Goal: Task Accomplishment & Management: Manage account settings

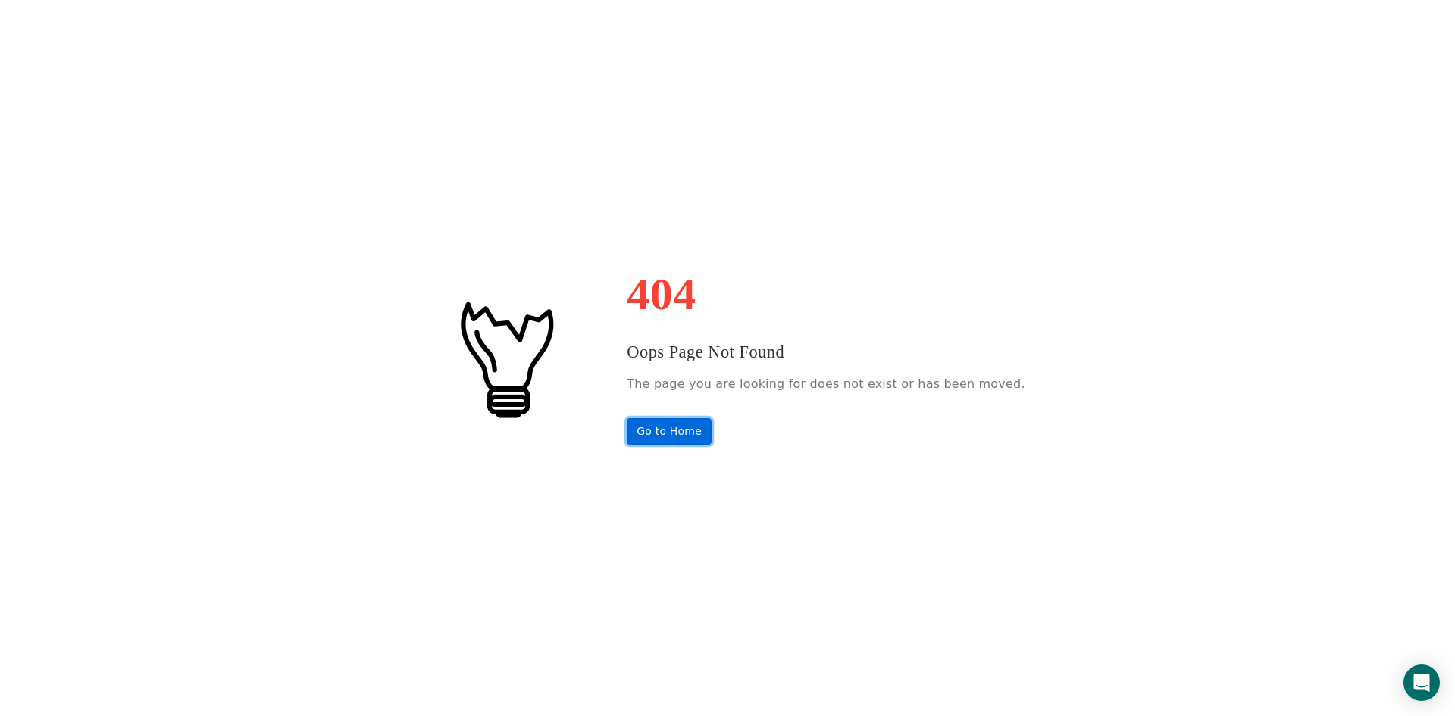
click at [701, 425] on link "Go to Home" at bounding box center [669, 431] width 85 height 27
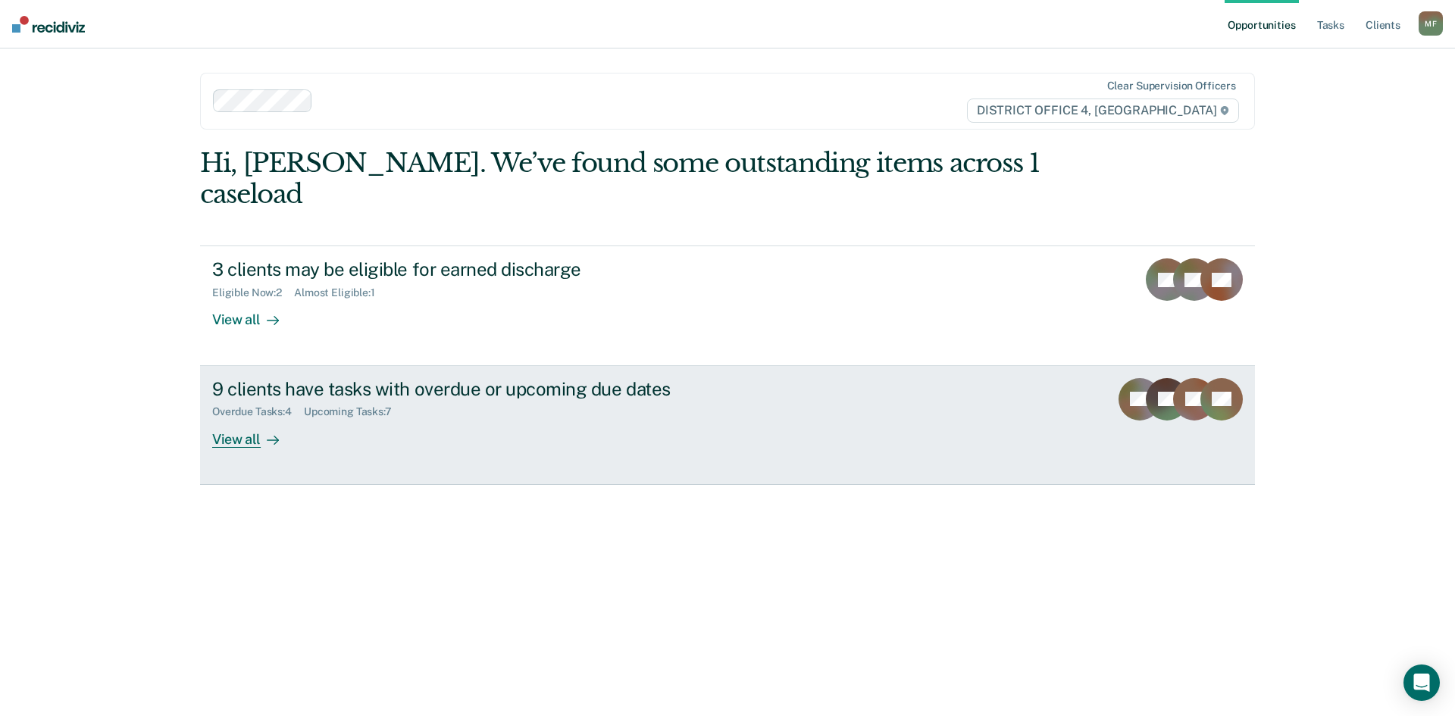
click at [413, 378] on div "9 clients have tasks with overdue or upcoming due dates" at bounding box center [478, 389] width 532 height 22
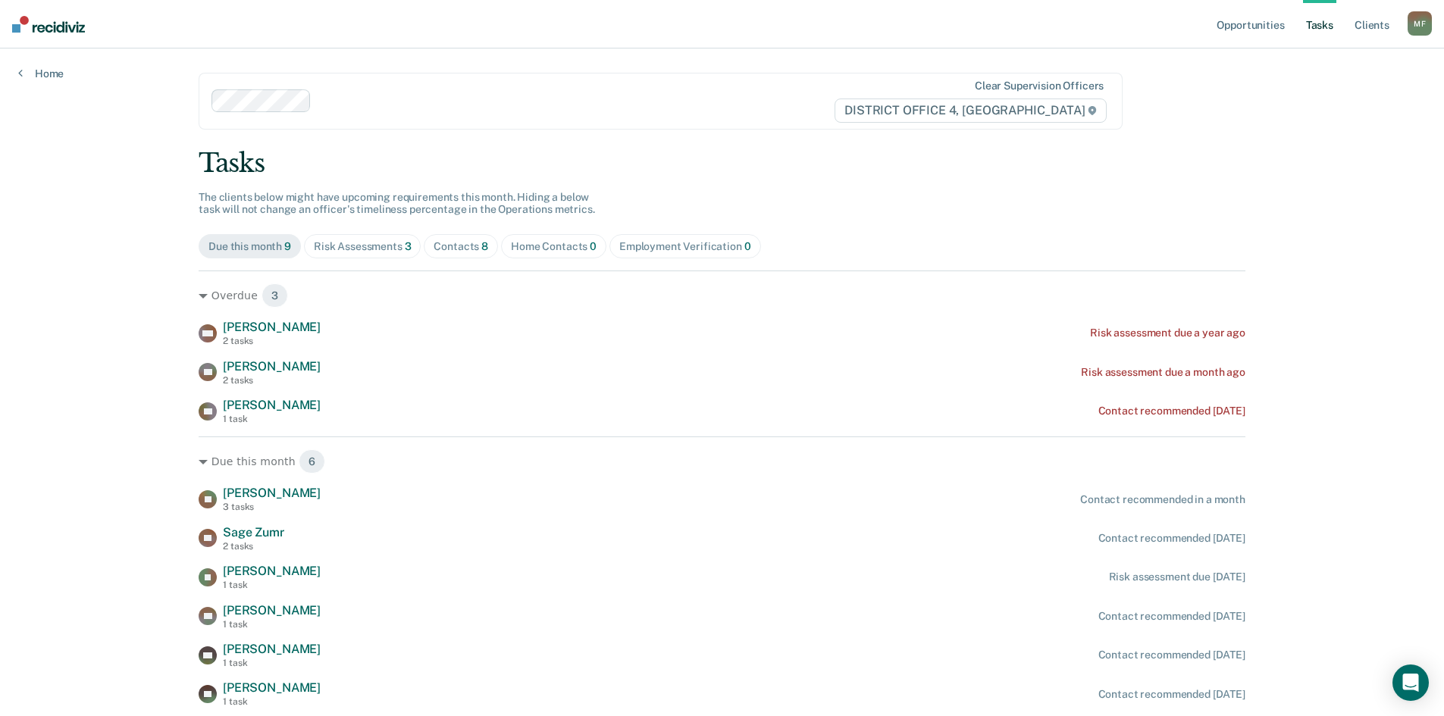
scroll to position [52, 0]
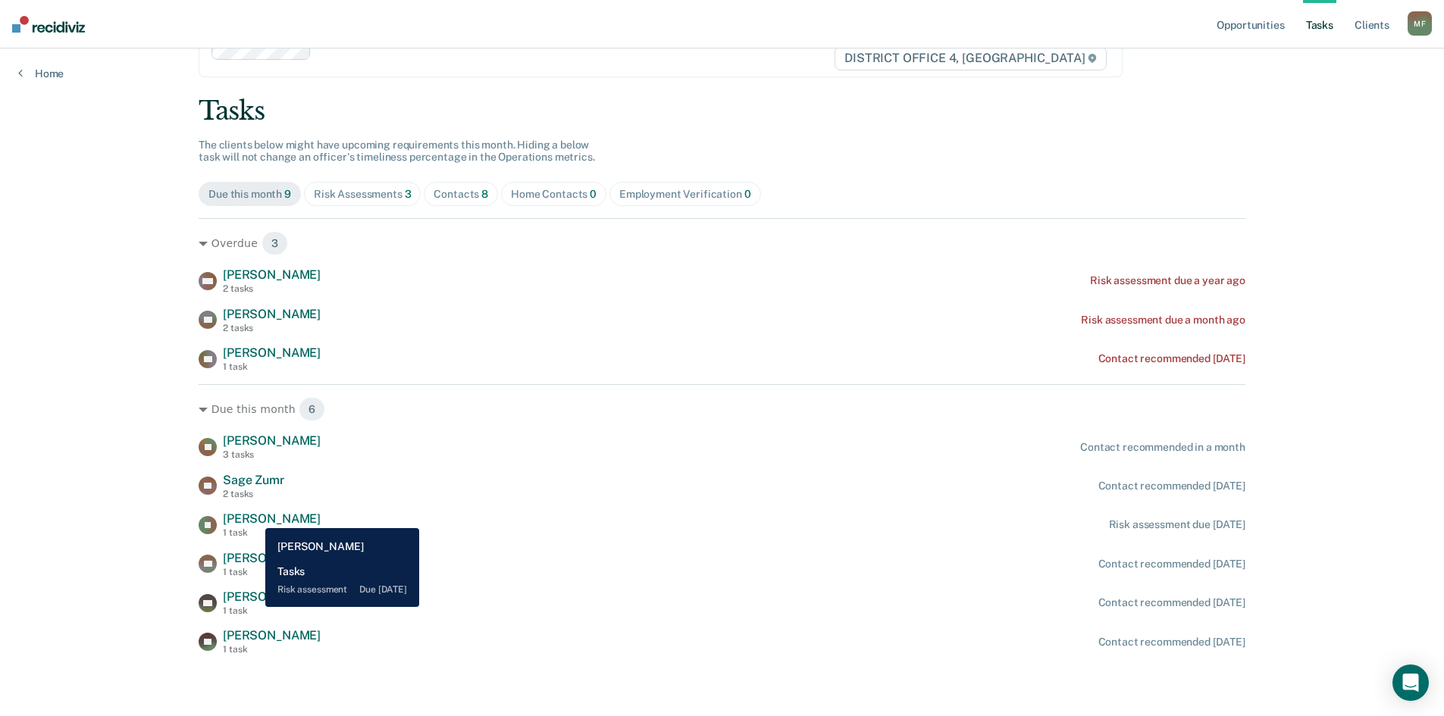
click at [254, 517] on span "Ian Glass" at bounding box center [272, 519] width 98 height 14
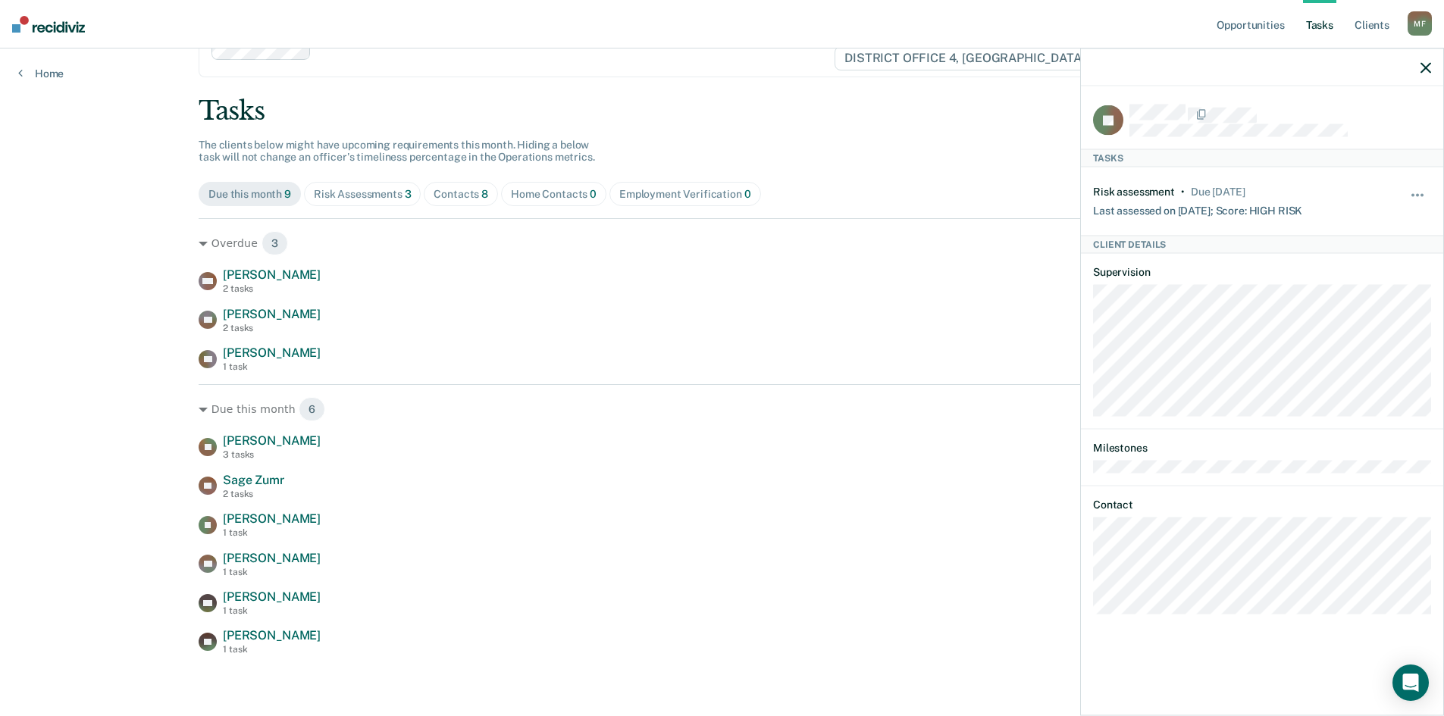
click at [56, 506] on div "Opportunities Tasks Client s Moran, Felipe M F Profile How it works Log Out Hom…" at bounding box center [722, 332] width 1444 height 768
click at [1425, 63] on icon "button" at bounding box center [1425, 67] width 11 height 11
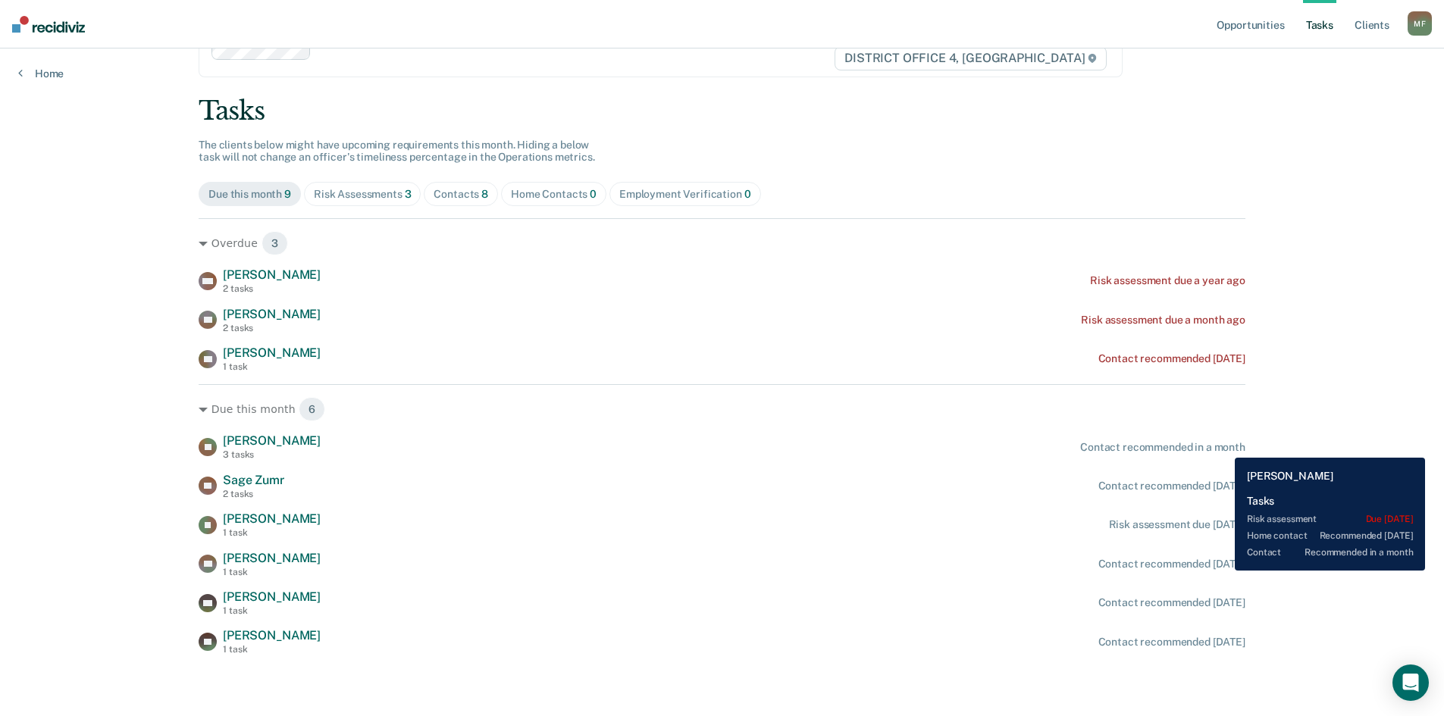
click at [1223, 446] on div "Contact recommended in a month" at bounding box center [1162, 447] width 165 height 13
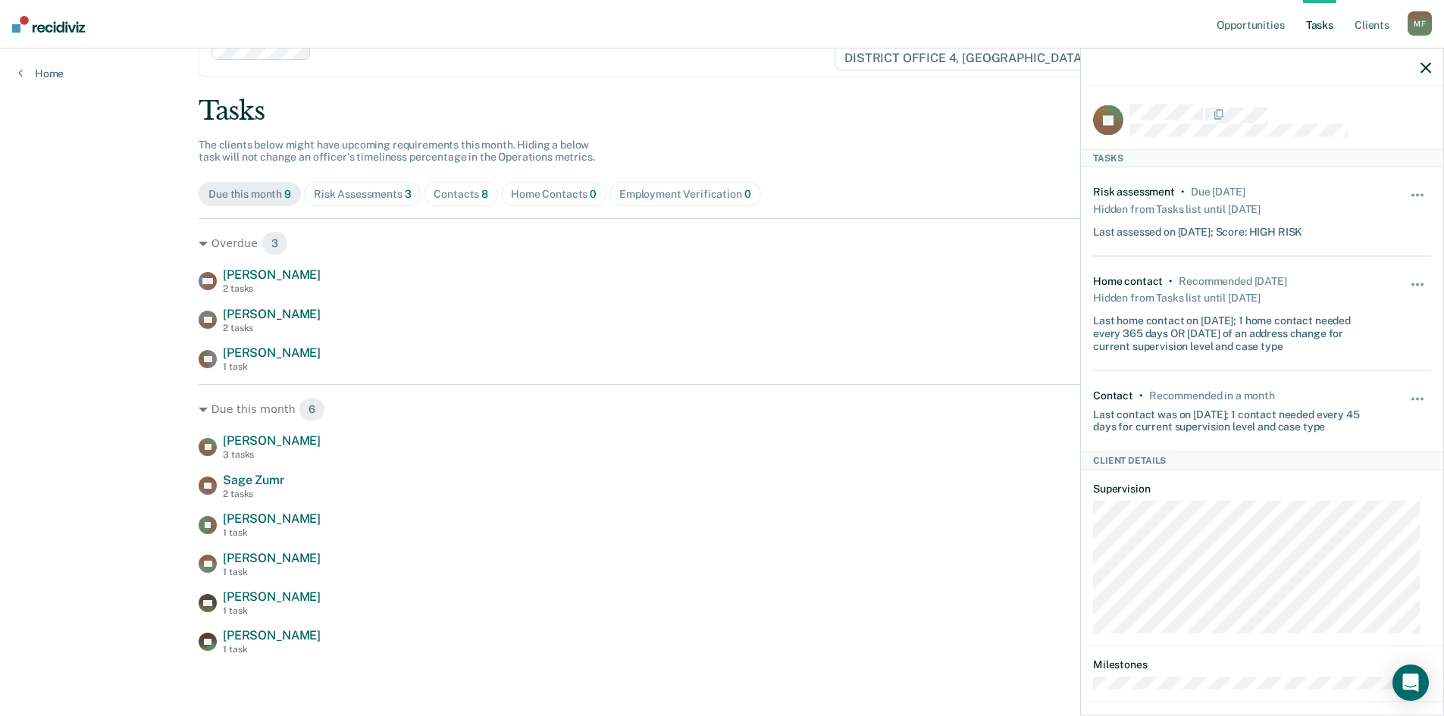
click at [1433, 70] on div at bounding box center [1262, 68] width 362 height 38
click at [1425, 61] on button "button" at bounding box center [1425, 67] width 11 height 13
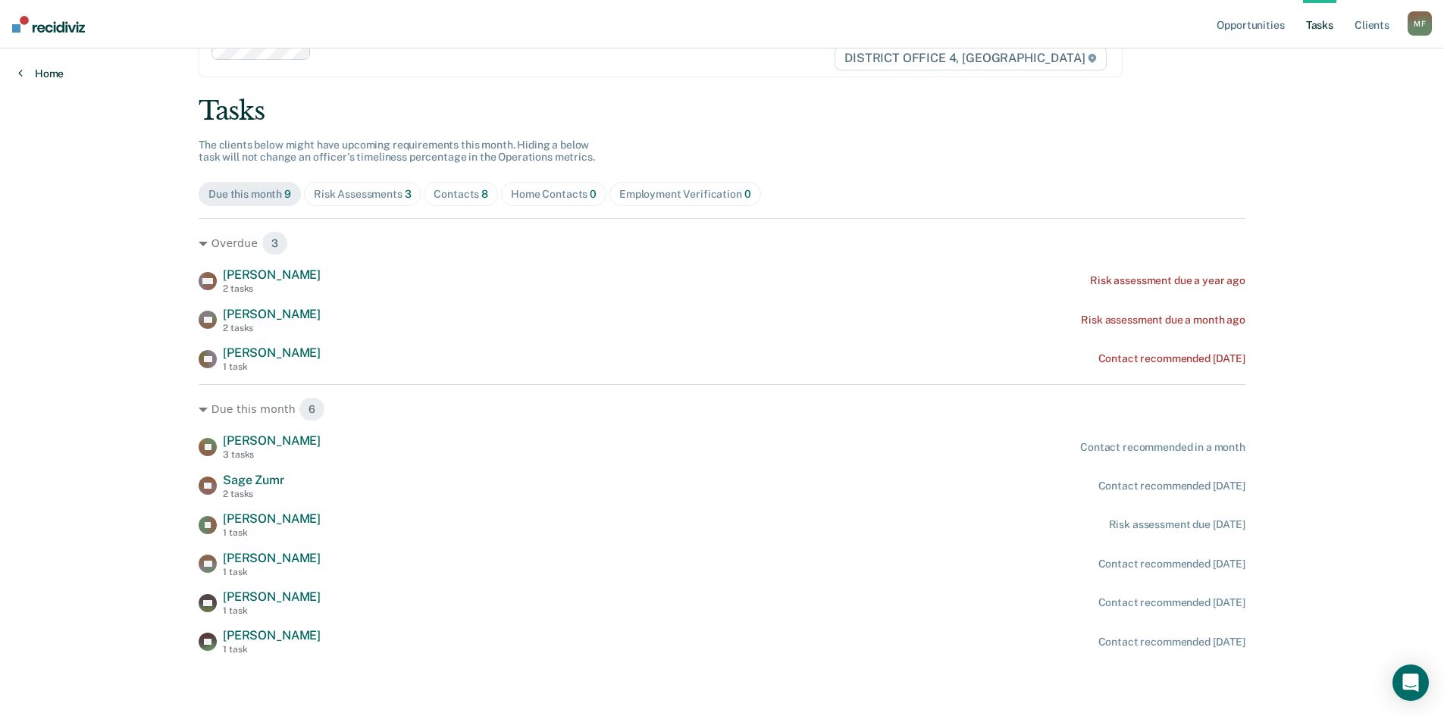
click at [41, 77] on link "Home" at bounding box center [40, 74] width 45 height 14
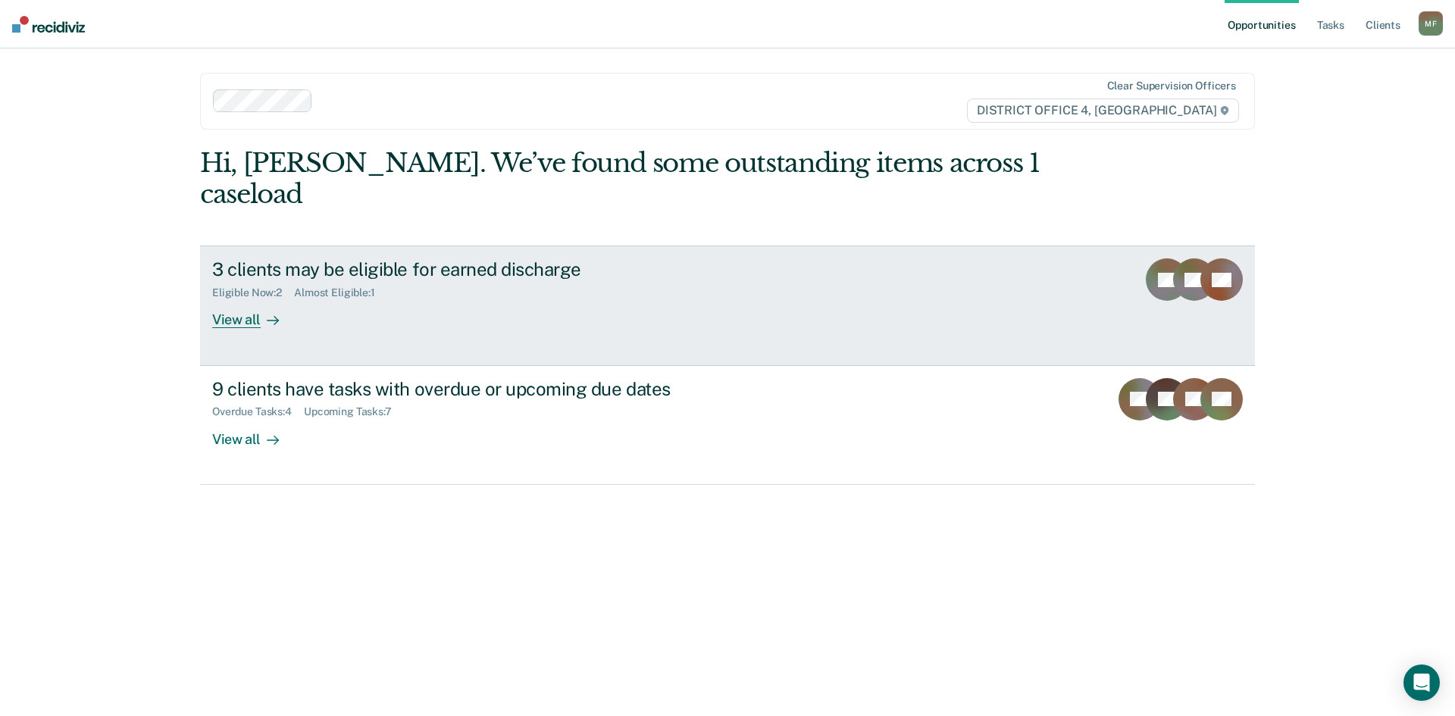
click at [504, 258] on div "3 clients may be eligible for earned discharge" at bounding box center [478, 269] width 532 height 22
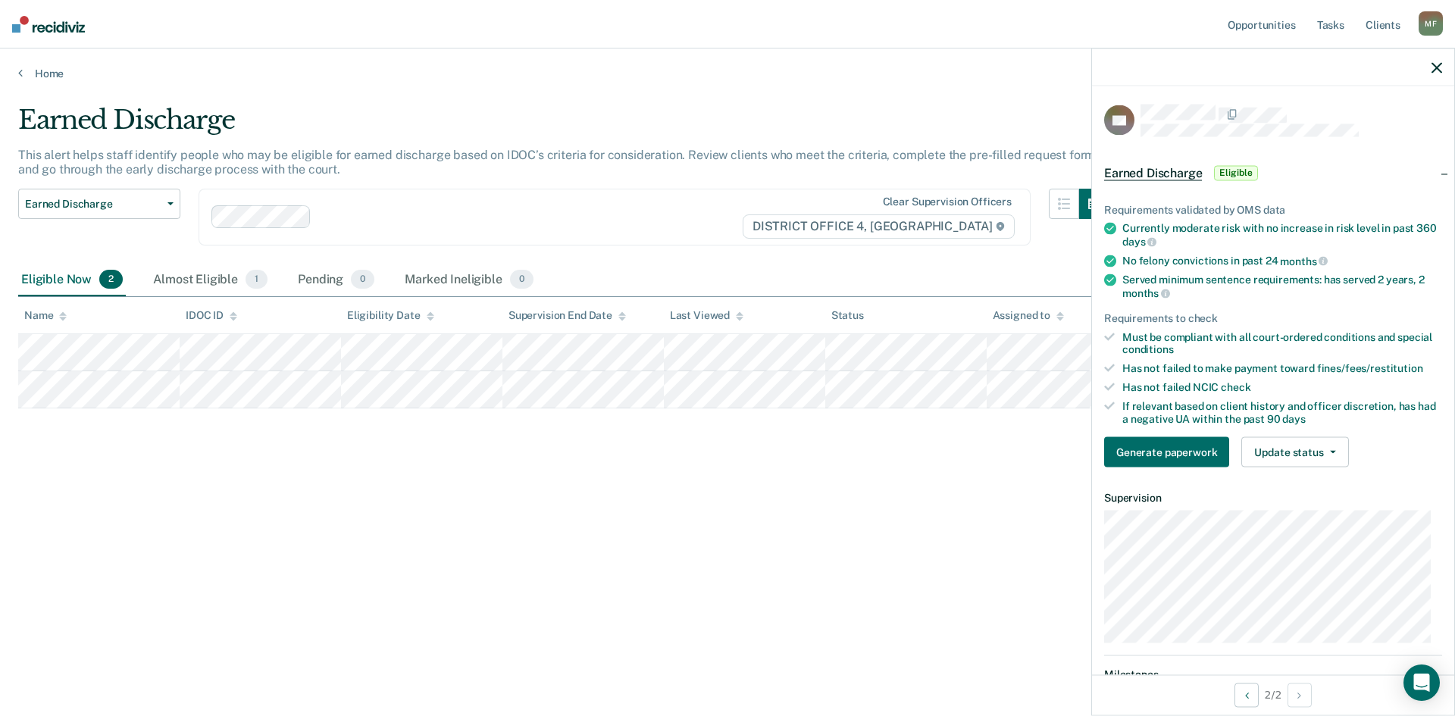
click at [973, 562] on div "Earned Discharge This alert helps staff identify people who may be eligible for…" at bounding box center [727, 354] width 1419 height 498
click at [1433, 70] on icon "button" at bounding box center [1437, 67] width 11 height 11
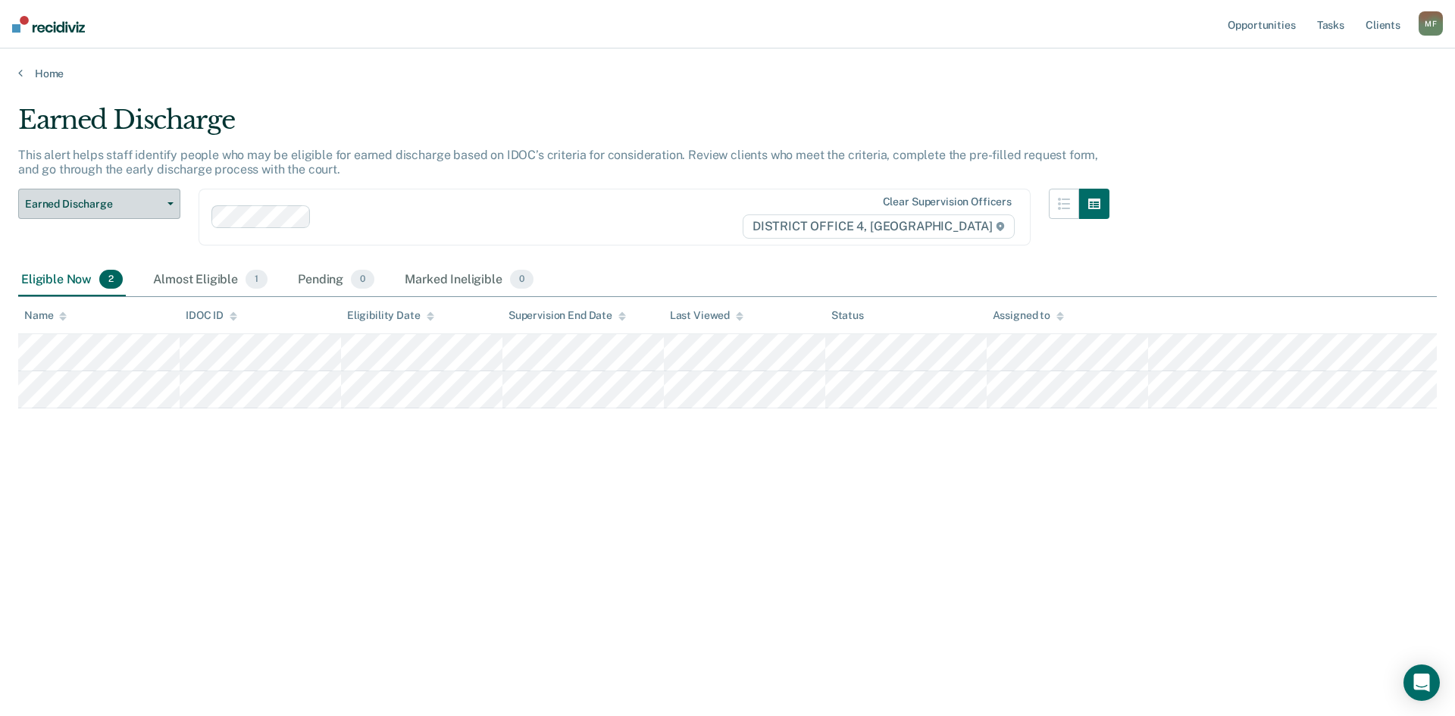
click at [180, 204] on button "Earned Discharge" at bounding box center [99, 204] width 162 height 30
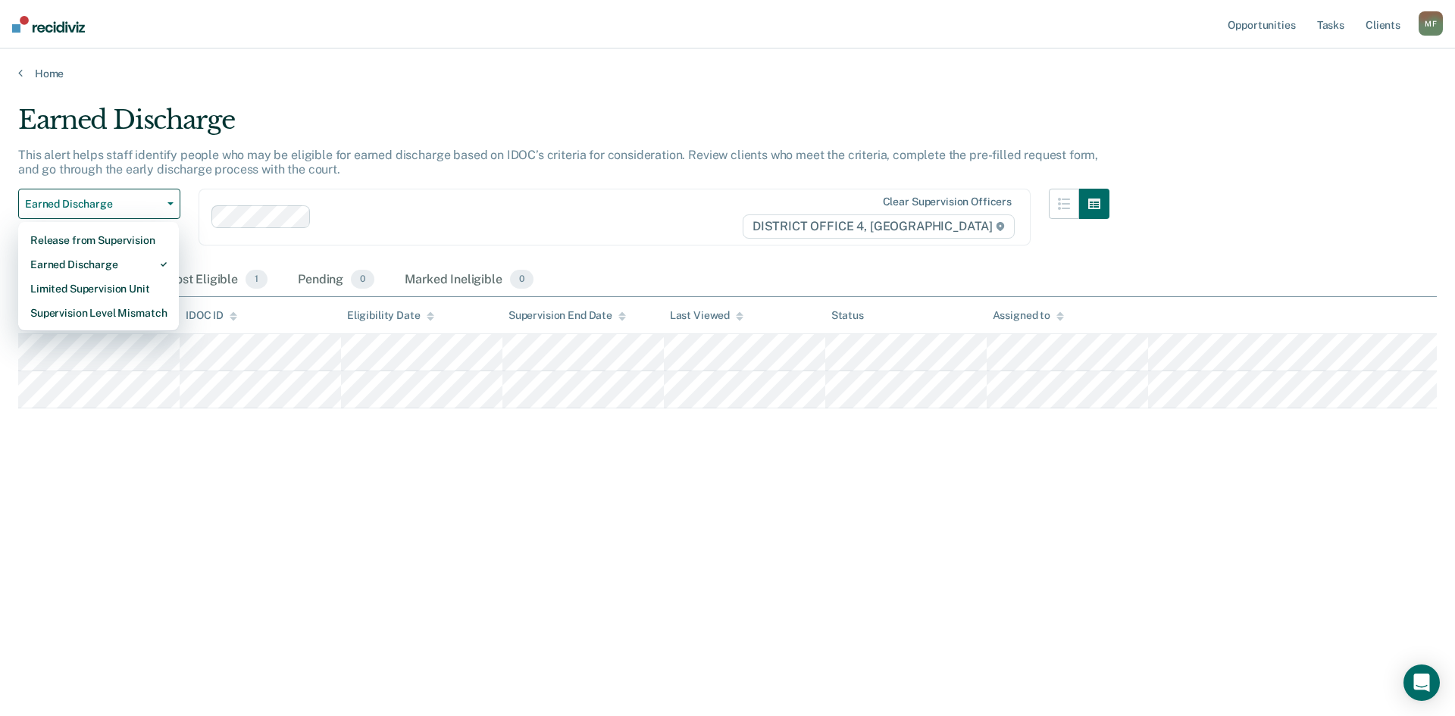
click at [368, 599] on div "Earned Discharge This alert helps staff identify people who may be eligible for…" at bounding box center [727, 354] width 1419 height 498
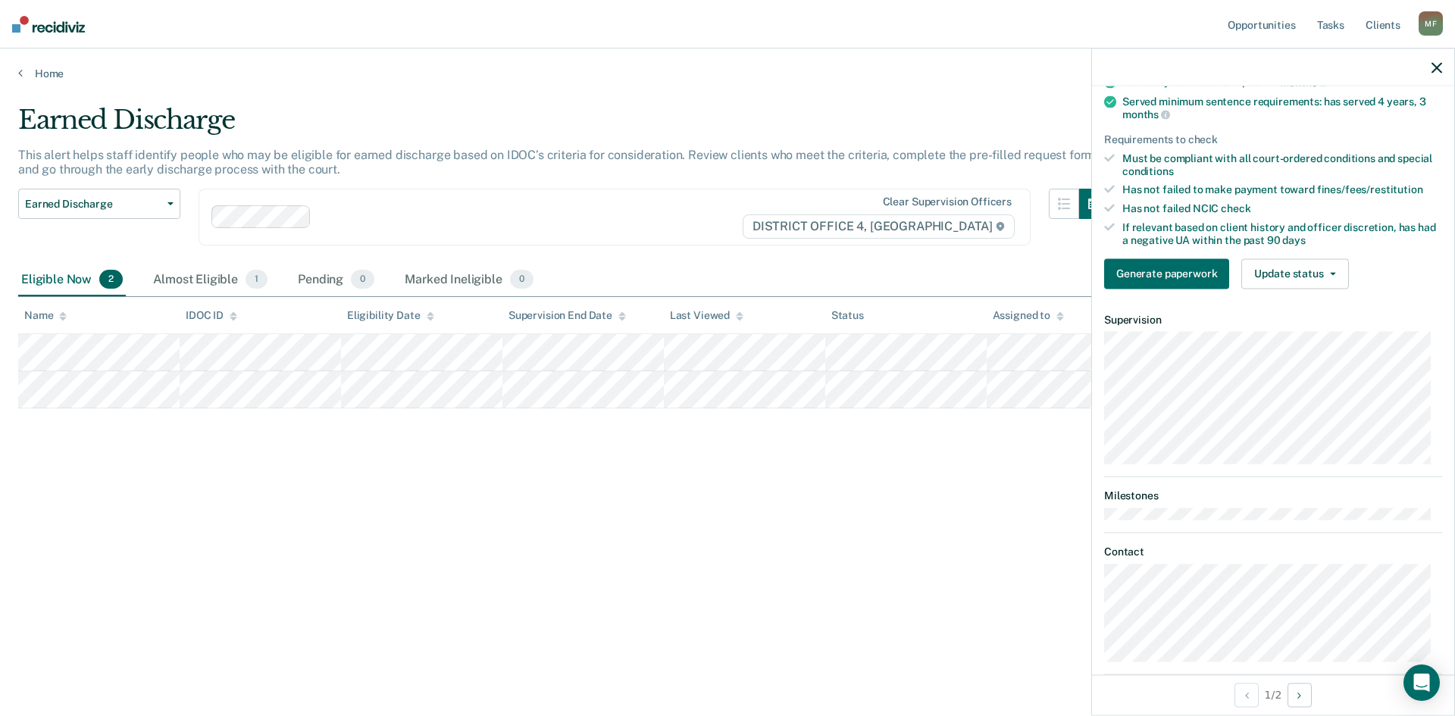
scroll to position [90, 0]
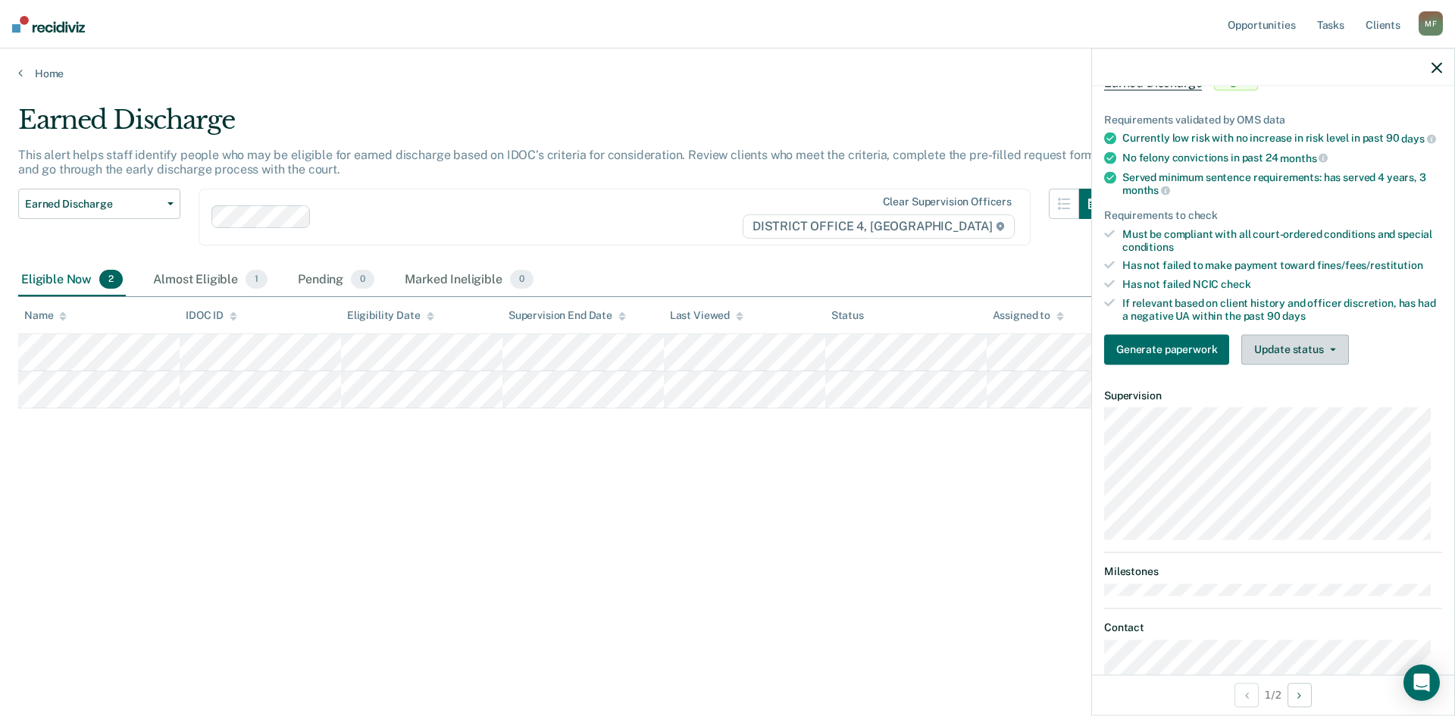
click at [1332, 355] on button "Update status" at bounding box center [1294, 349] width 107 height 30
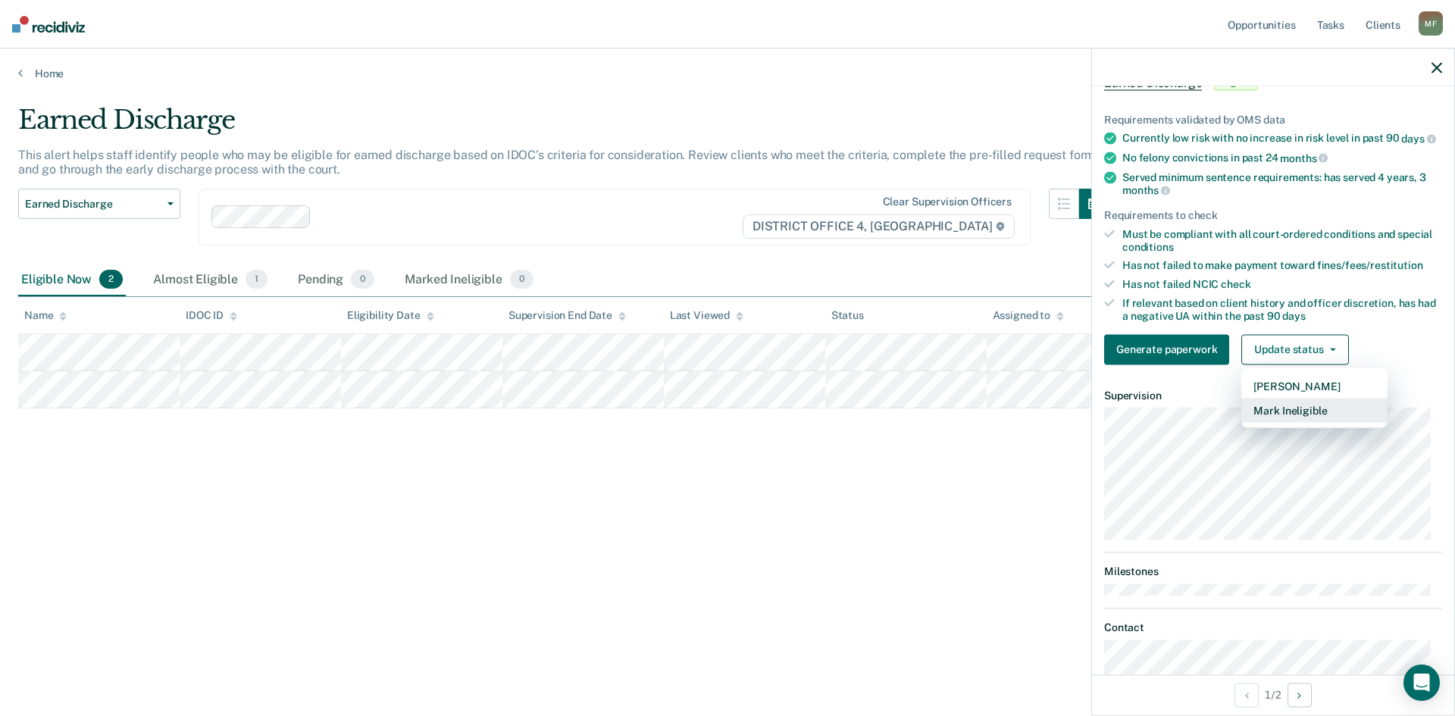
click at [1275, 422] on button "Mark Ineligible" at bounding box center [1314, 410] width 146 height 24
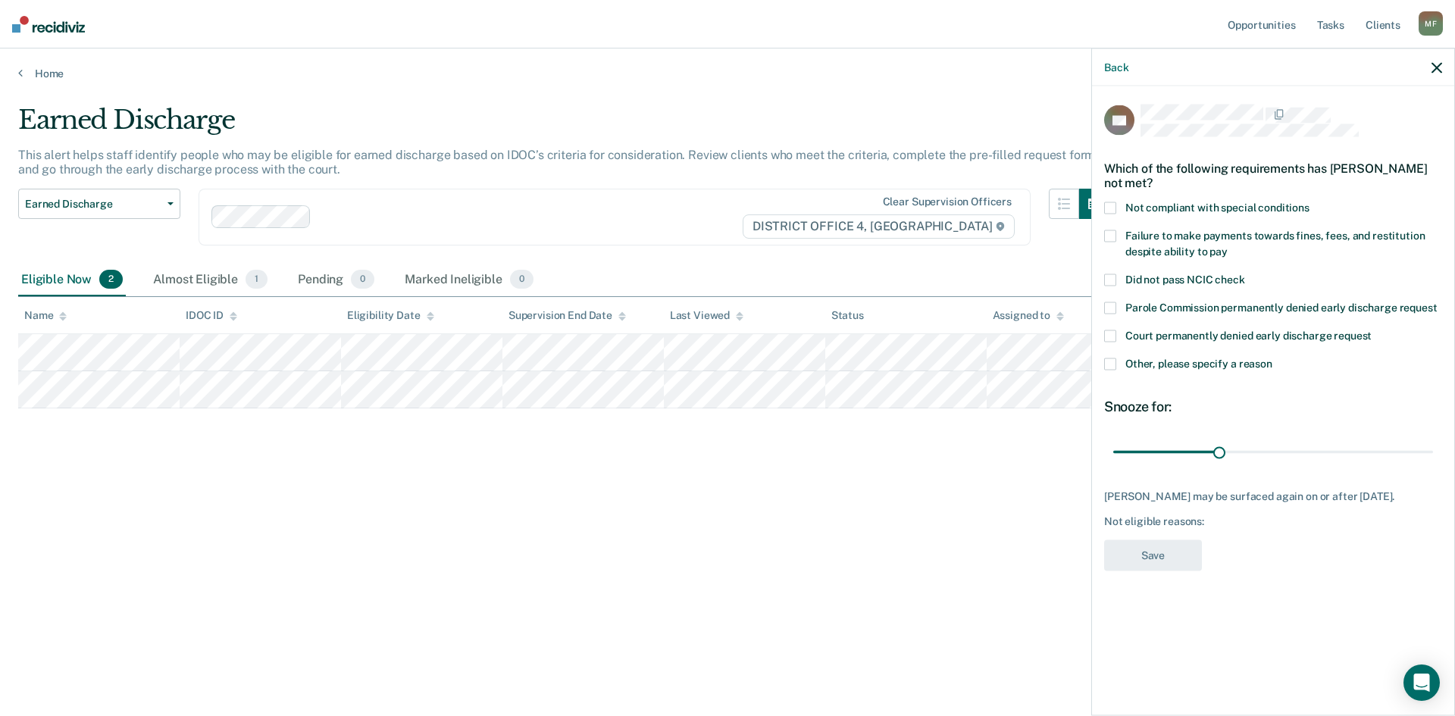
click at [1112, 365] on span at bounding box center [1110, 364] width 12 height 12
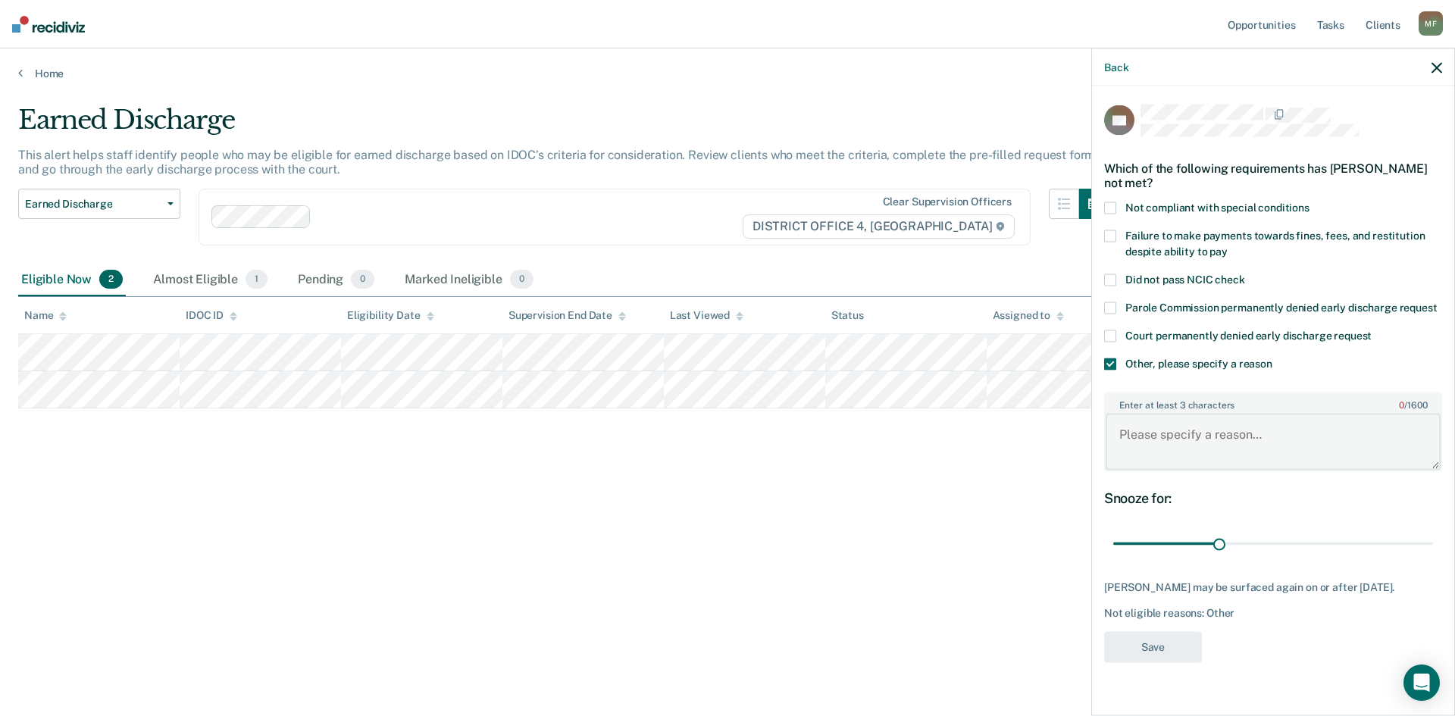
click at [1175, 432] on textarea "Enter at least 3 characters 0 / 1600" at bounding box center [1273, 442] width 335 height 56
click at [1298, 449] on textarea "Zak continues to work through his State Commitment through Health and Welfare." at bounding box center [1273, 442] width 335 height 56
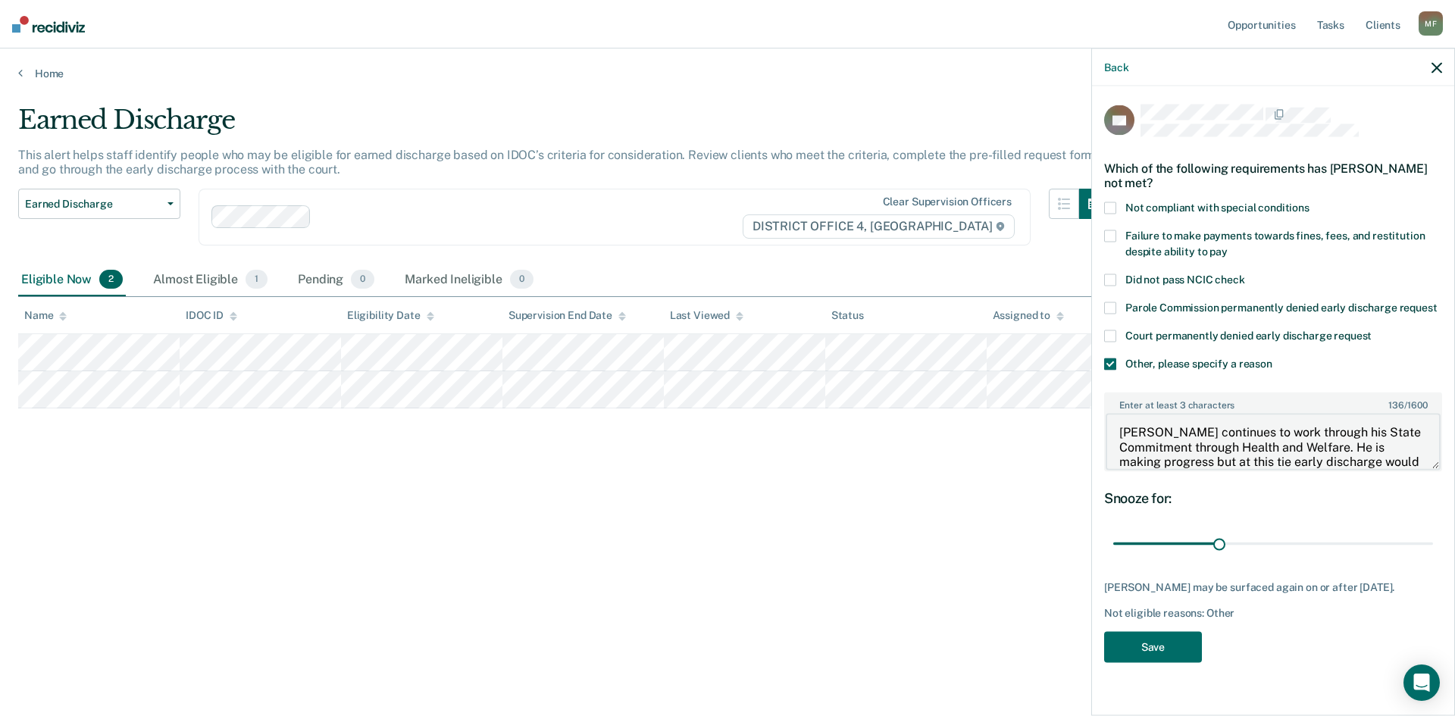
scroll to position [17, 0]
click at [1288, 445] on textarea "Zak continues to work through his State Commitment through Health and Welfare. …" at bounding box center [1273, 442] width 335 height 56
type textarea "Zak continues to work through his State Commitment through Health and Welfare. …"
click at [1160, 656] on button "Save" at bounding box center [1153, 646] width 98 height 31
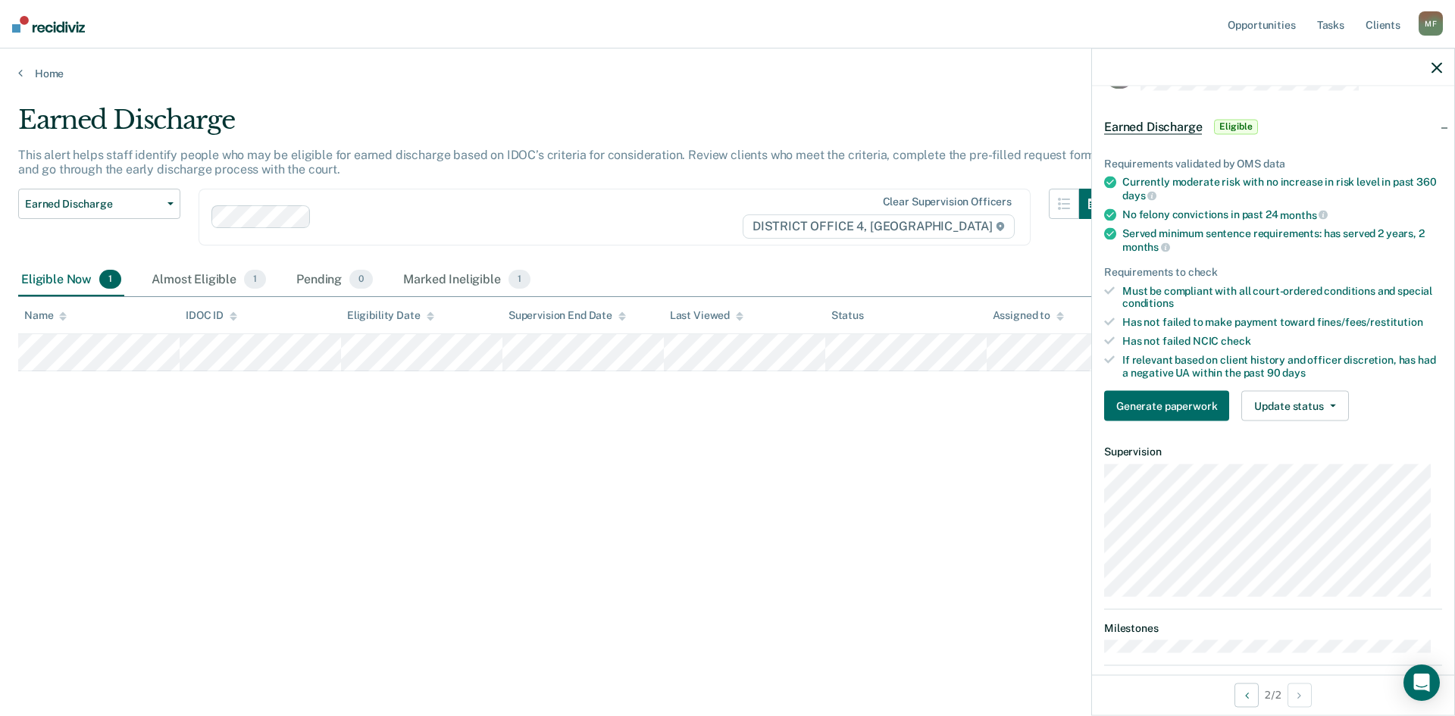
scroll to position [23, 0]
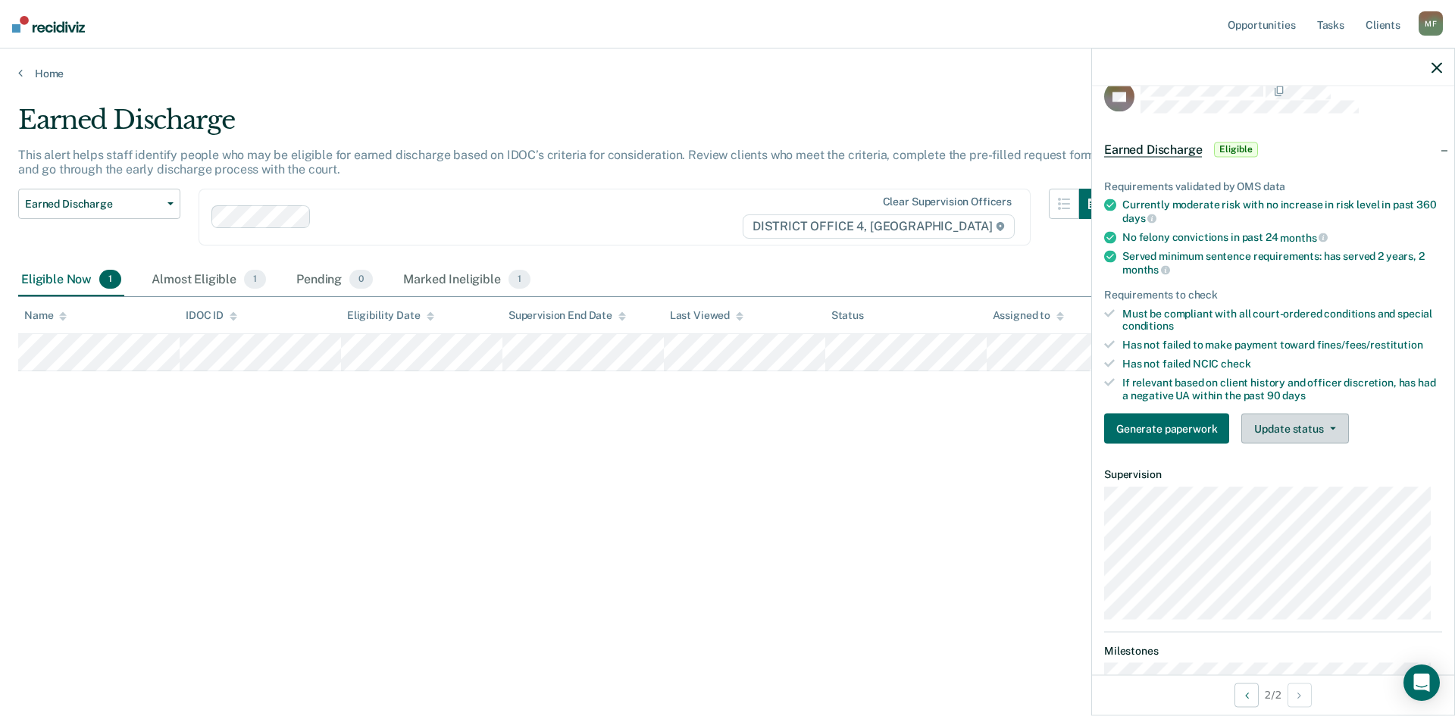
click at [1316, 417] on button "Update status" at bounding box center [1294, 429] width 107 height 30
click at [1284, 489] on button "Mark Ineligible" at bounding box center [1314, 489] width 146 height 24
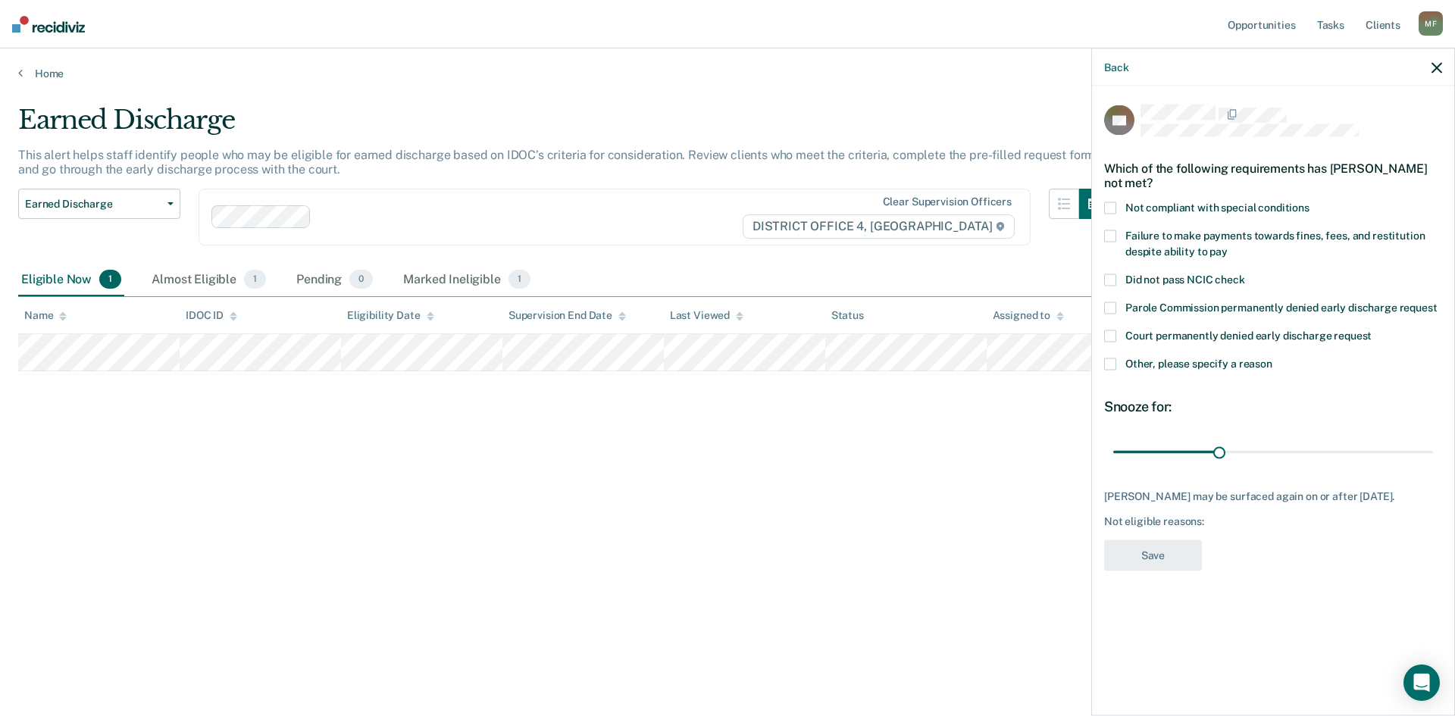
click at [1112, 362] on span at bounding box center [1110, 364] width 12 height 12
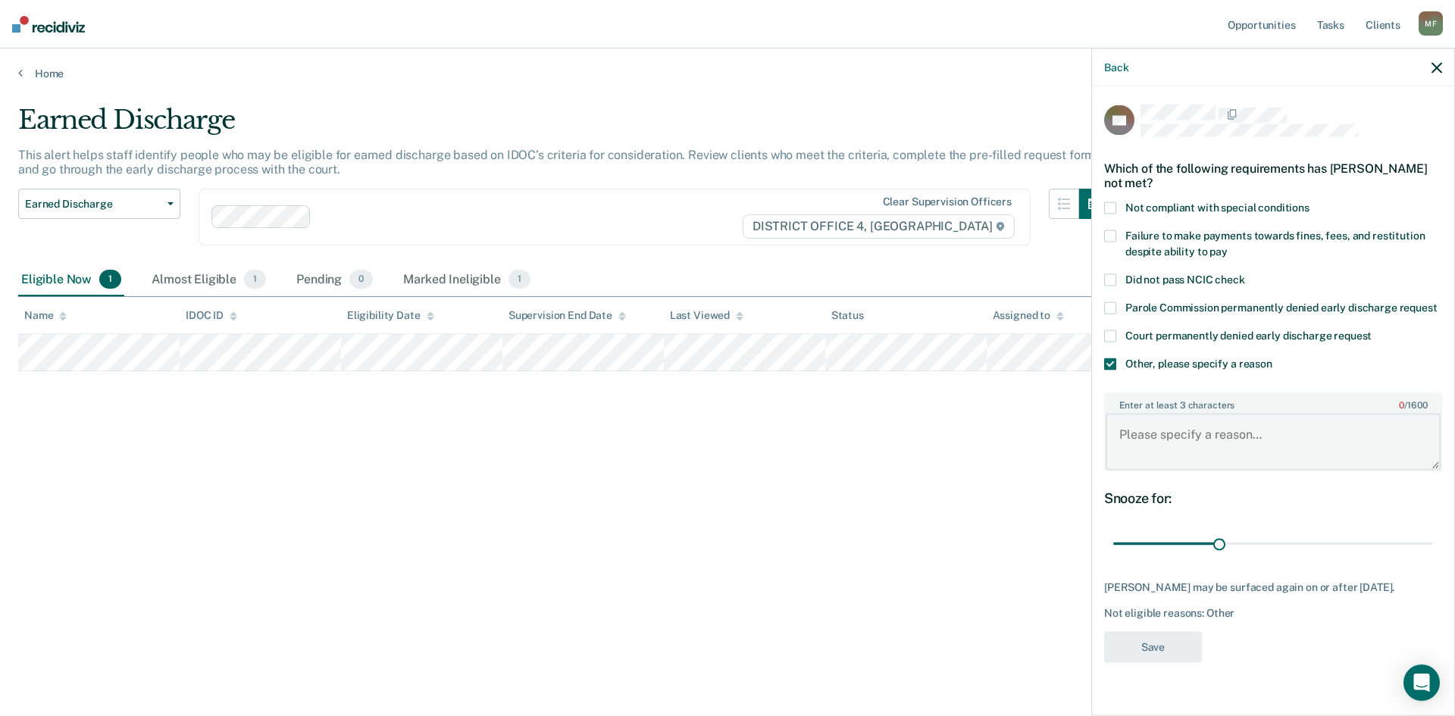
click at [1180, 437] on textarea "Enter at least 3 characters 0 / 1600" at bounding box center [1273, 442] width 335 height 56
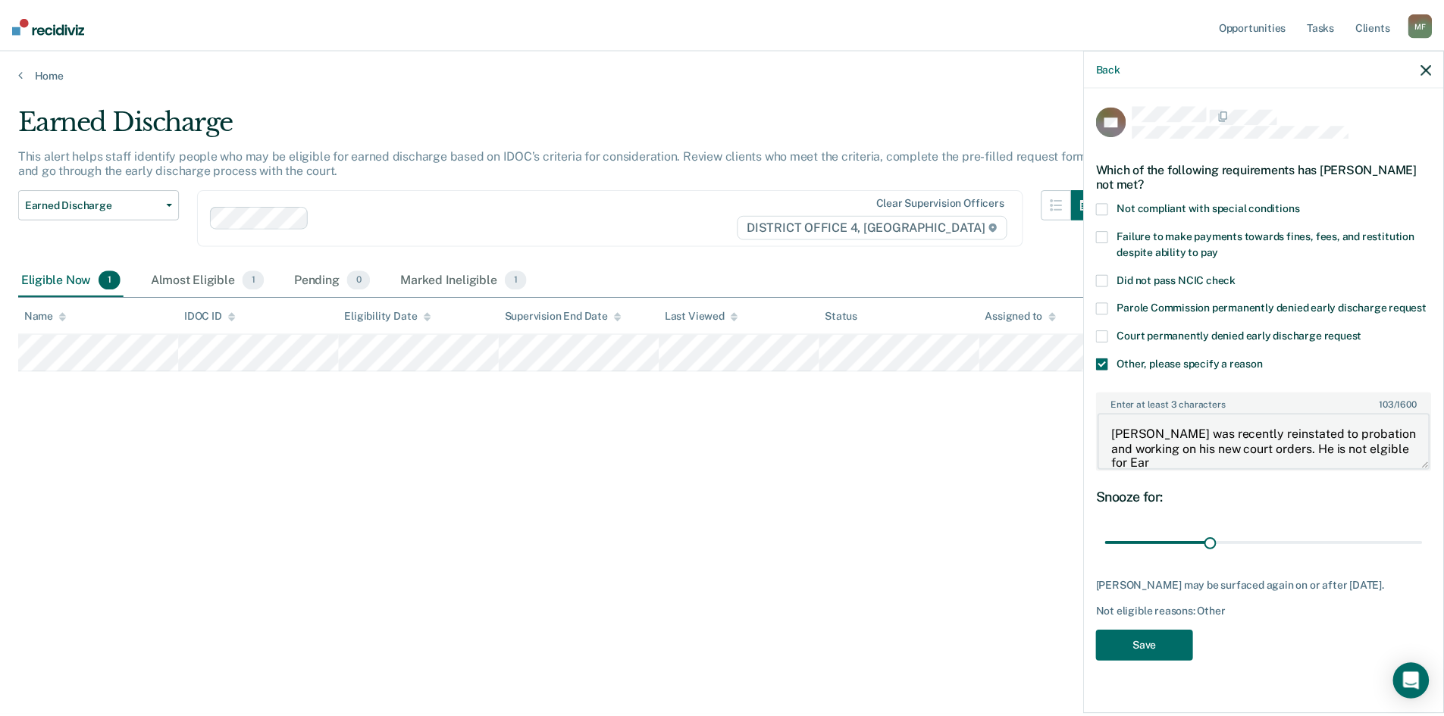
scroll to position [2, 0]
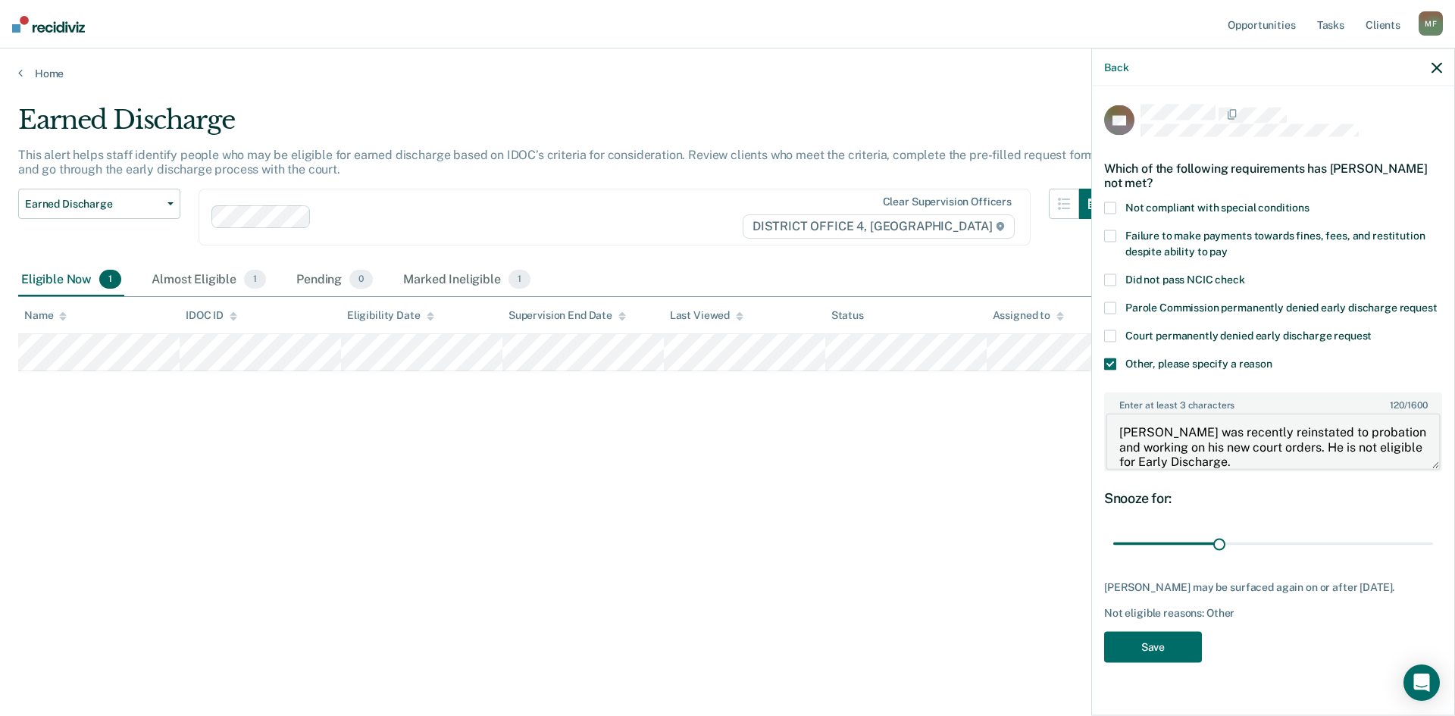
click at [1272, 458] on textarea "Bowen was recently reinstated to probation and working on his new court orders.…" at bounding box center [1273, 442] width 335 height 56
type textarea "Bowen was recently reinstated to probation and working on his new court orders.…"
click at [1182, 646] on button "Save" at bounding box center [1153, 646] width 98 height 31
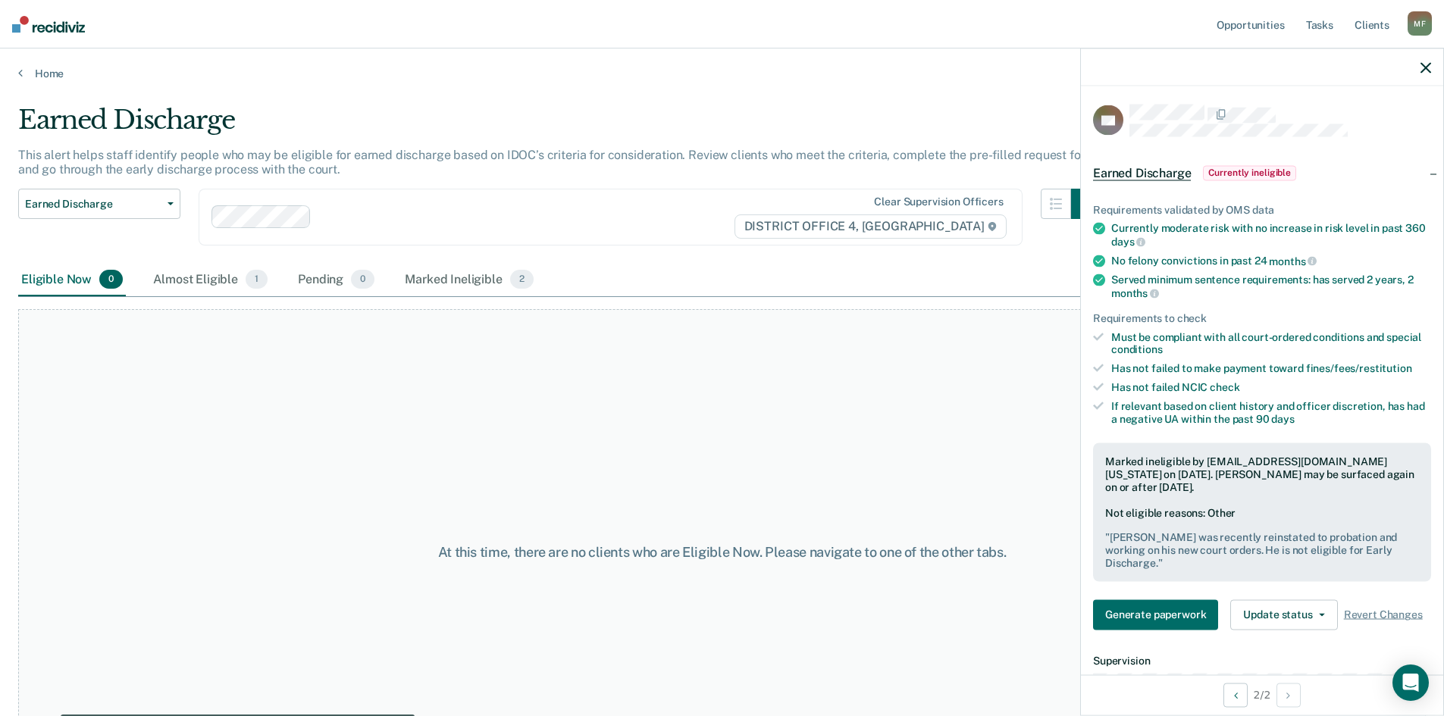
click at [1424, 67] on icon "button" at bounding box center [1425, 67] width 11 height 11
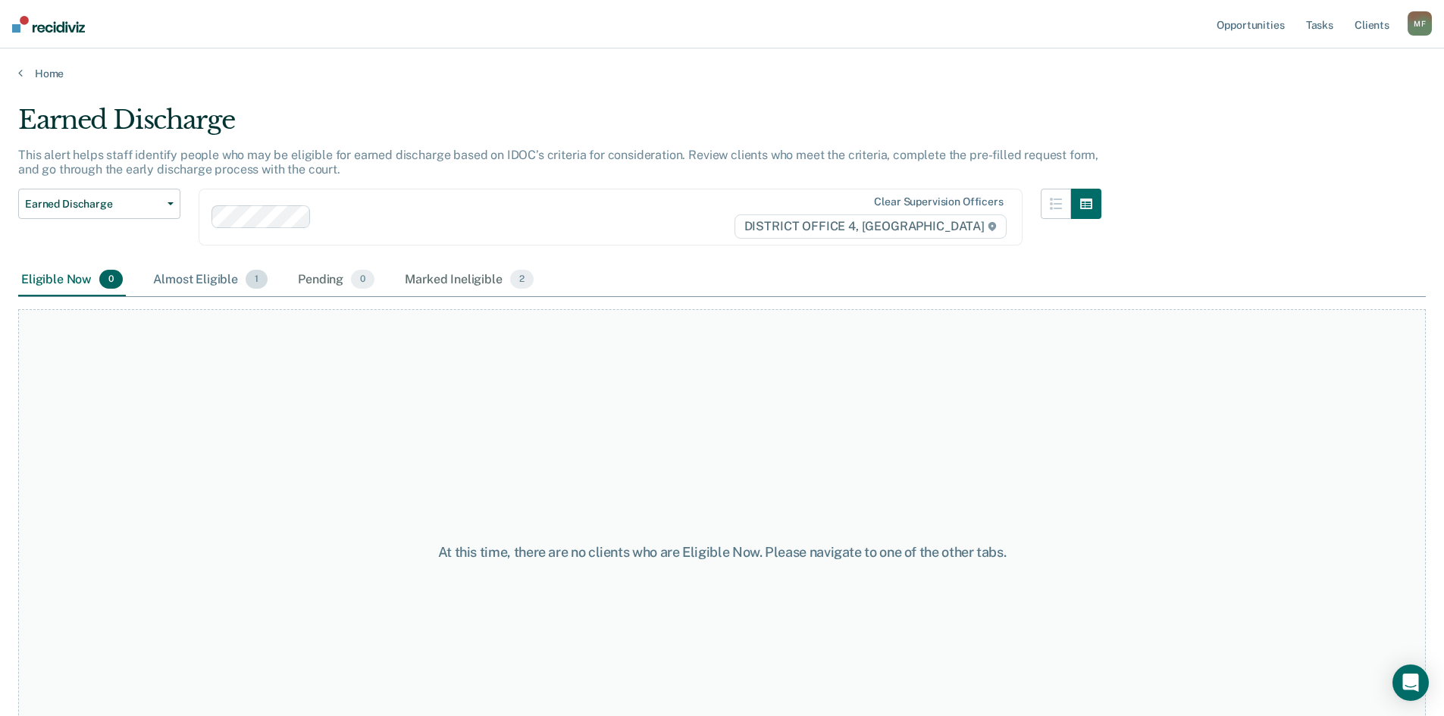
click at [211, 272] on div "Almost Eligible 1" at bounding box center [210, 280] width 120 height 33
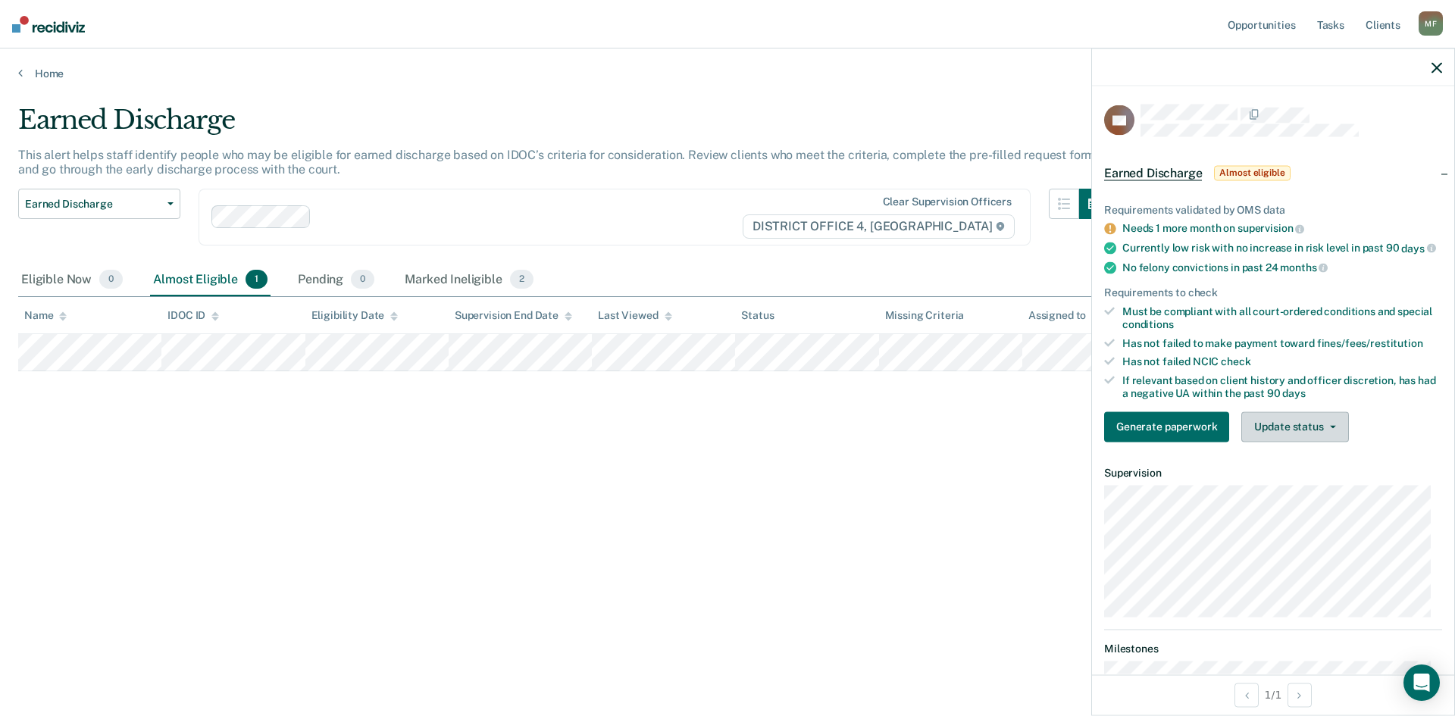
click at [1290, 427] on button "Update status" at bounding box center [1294, 426] width 107 height 30
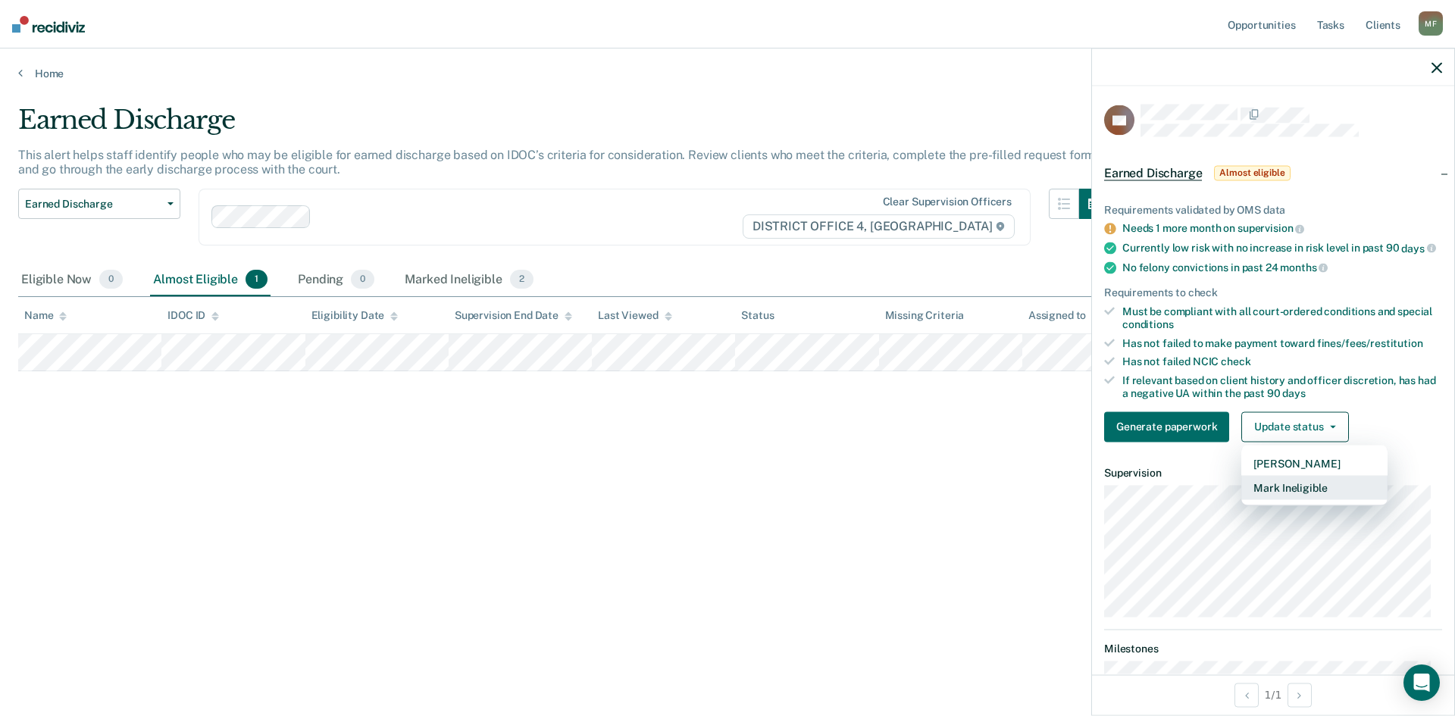
click at [1311, 499] on button "Mark Ineligible" at bounding box center [1314, 487] width 146 height 24
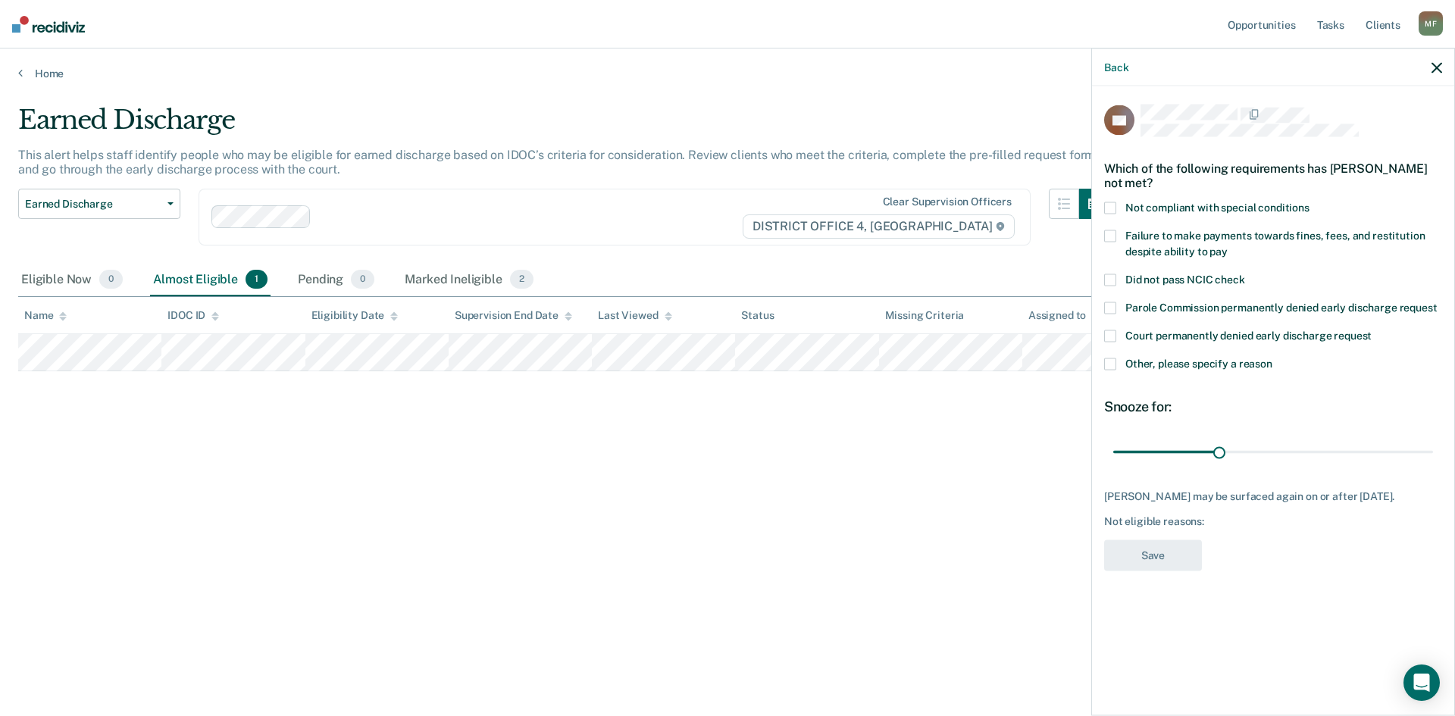
click at [1114, 209] on span at bounding box center [1110, 208] width 12 height 12
click at [1175, 570] on button "Save" at bounding box center [1153, 555] width 98 height 31
